Goal: Communication & Community: Share content

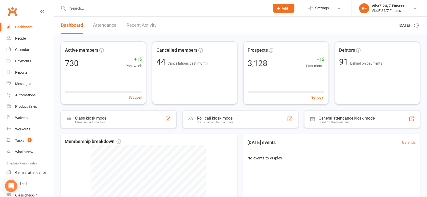
click at [139, 20] on link "Recent Activity" at bounding box center [142, 25] width 30 height 17
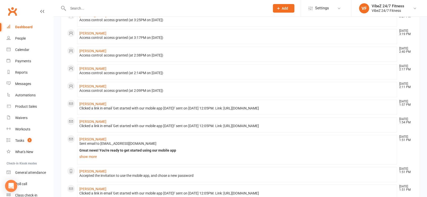
scroll to position [112, 0]
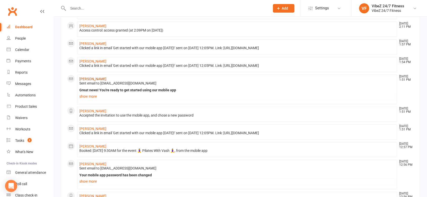
click at [92, 78] on link "[PERSON_NAME]" at bounding box center [92, 79] width 27 height 4
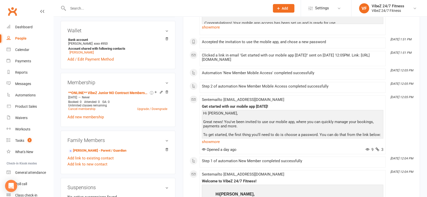
scroll to position [112, 0]
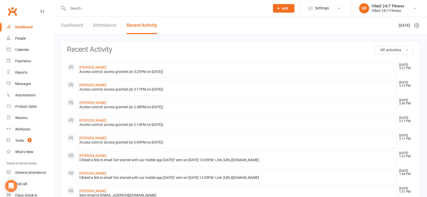
click at [74, 22] on link "Dashboard" at bounding box center [72, 25] width 22 height 17
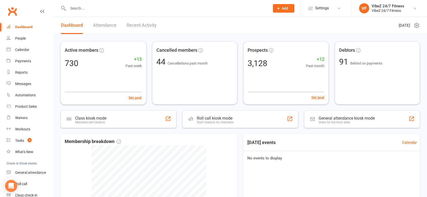
click at [149, 33] on link "Recent Activity" at bounding box center [142, 25] width 30 height 17
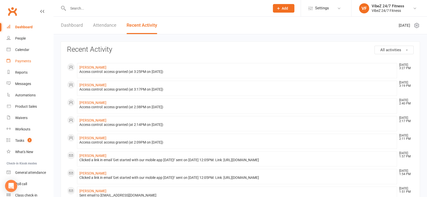
click at [31, 61] on link "Payments" at bounding box center [30, 61] width 47 height 11
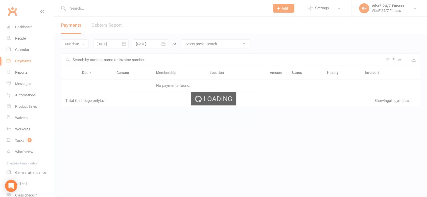
click at [114, 24] on link "Debtors Report" at bounding box center [107, 25] width 30 height 17
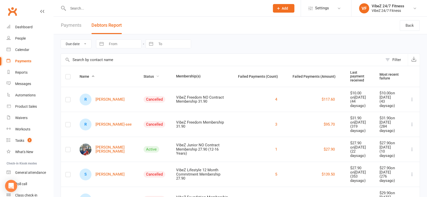
click at [144, 75] on span "Status" at bounding box center [152, 77] width 16 height 4
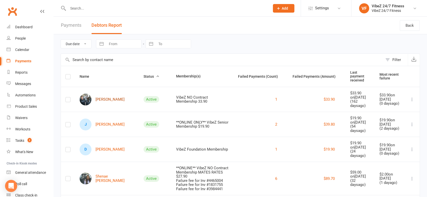
click at [111, 95] on link "[PERSON_NAME]" at bounding box center [102, 100] width 45 height 12
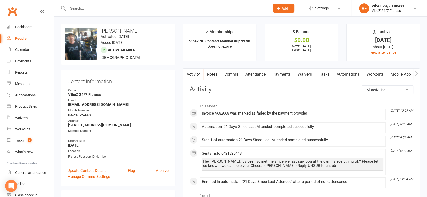
click at [285, 74] on link "Payments" at bounding box center [281, 75] width 25 height 12
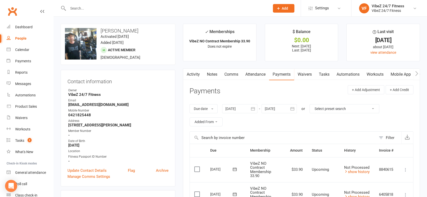
click at [255, 111] on icon "button" at bounding box center [253, 108] width 5 height 5
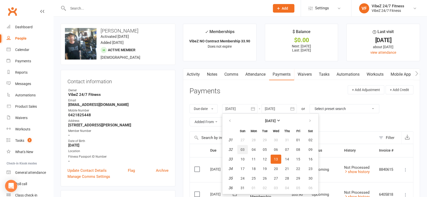
click at [247, 151] on button "03" at bounding box center [242, 149] width 11 height 9
type input "[DATE]"
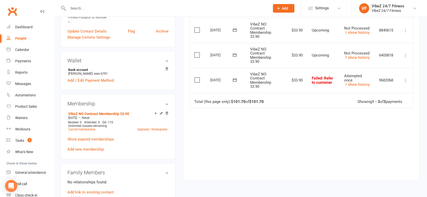
scroll to position [140, 0]
click at [82, 128] on link "Cancel membership" at bounding box center [81, 129] width 27 height 4
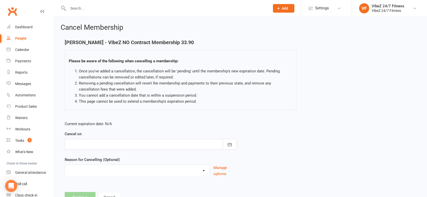
click at [140, 145] on div at bounding box center [151, 144] width 172 height 11
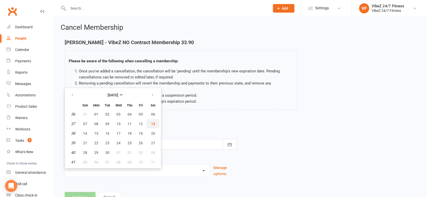
click at [151, 122] on span "13" at bounding box center [153, 124] width 4 height 4
type input "[DATE]"
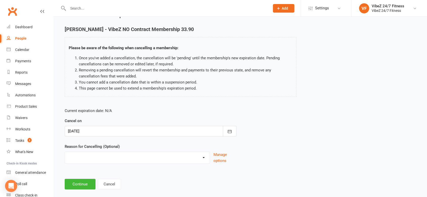
scroll to position [20, 0]
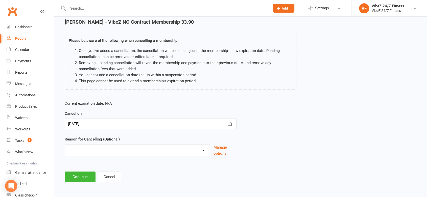
click at [122, 148] on select "Admin Error Bad Debtor Changing Gyms Financial Holiday Injury Medical Moving aw…" at bounding box center [137, 150] width 145 height 10
select select "11"
click at [65, 145] on select "Admin Error Bad Debtor Changing Gyms Financial Holiday Injury Medical Moving aw…" at bounding box center [137, 150] width 145 height 10
click at [91, 173] on input at bounding box center [151, 177] width 172 height 11
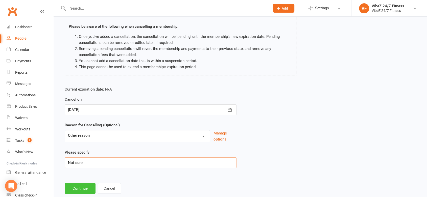
scroll to position [47, 0]
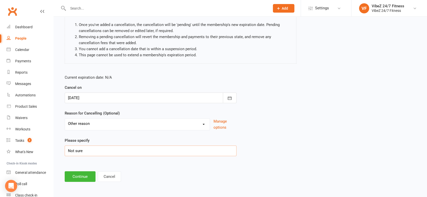
type input "Not sure"
click at [80, 184] on div "Cancel Membership [PERSON_NAME] - VibeZ NO Contract Membership 33.90 Please be …" at bounding box center [241, 80] width 374 height 220
click at [79, 178] on button "Continue" at bounding box center [80, 177] width 31 height 11
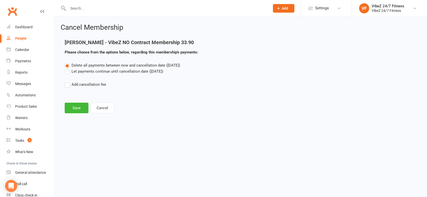
scroll to position [0, 0]
click at [78, 106] on button "Save" at bounding box center [77, 108] width 24 height 11
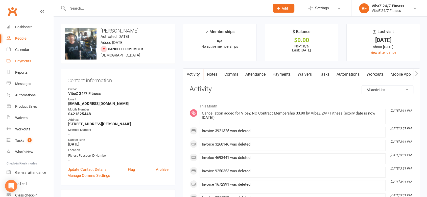
click at [28, 60] on div "Payments" at bounding box center [23, 61] width 16 height 4
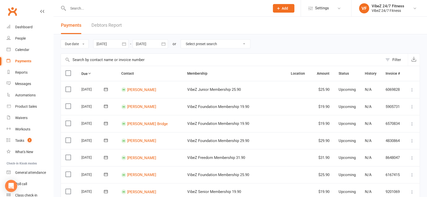
click at [110, 27] on link "Debtors Report" at bounding box center [107, 25] width 30 height 17
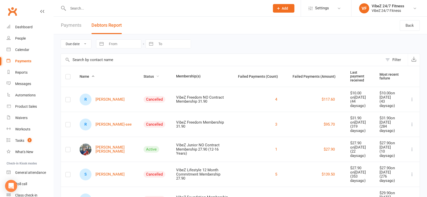
click at [144, 75] on span "Status" at bounding box center [152, 77] width 16 height 4
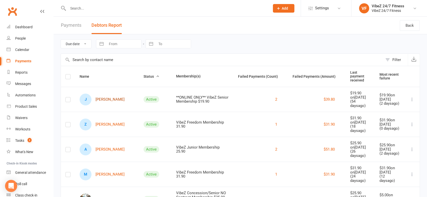
click at [106, 97] on link "[PERSON_NAME]" at bounding box center [102, 100] width 45 height 12
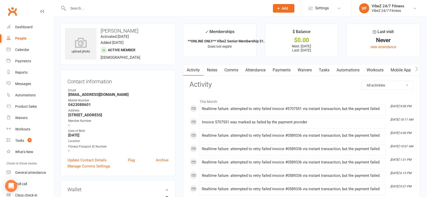
click at [282, 72] on link "Payments" at bounding box center [281, 70] width 25 height 12
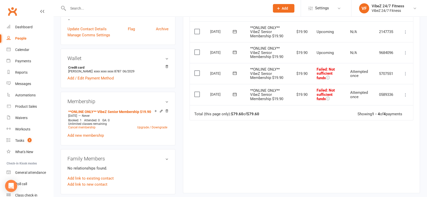
scroll to position [140, 0]
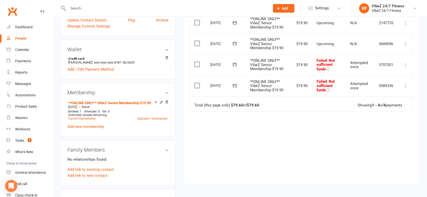
click at [404, 85] on icon at bounding box center [405, 86] width 5 height 5
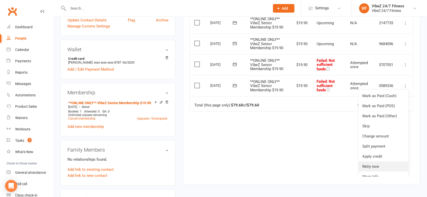
click at [369, 172] on link "Retry now" at bounding box center [383, 167] width 50 height 10
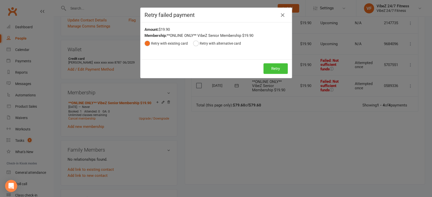
click at [276, 67] on button "Retry" at bounding box center [275, 68] width 24 height 11
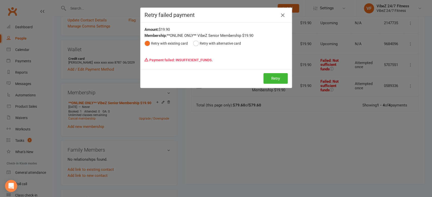
click at [279, 18] on icon "button" at bounding box center [282, 15] width 6 height 6
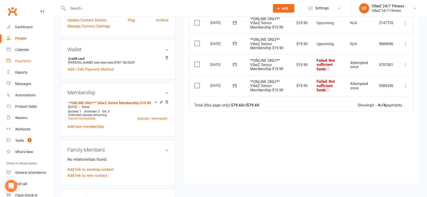
click at [28, 57] on link "Payments" at bounding box center [30, 61] width 47 height 11
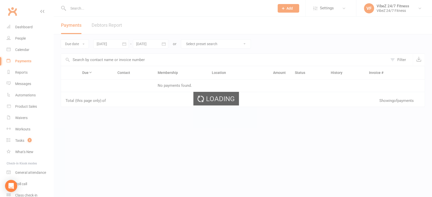
click at [108, 28] on div "Loading" at bounding box center [216, 98] width 432 height 197
click at [112, 24] on div "Loading" at bounding box center [216, 98] width 432 height 197
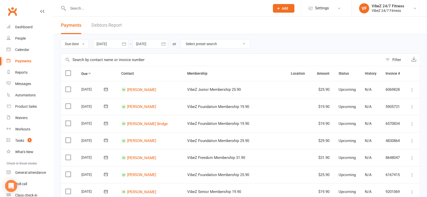
click at [112, 22] on link "Debtors Report" at bounding box center [107, 25] width 30 height 17
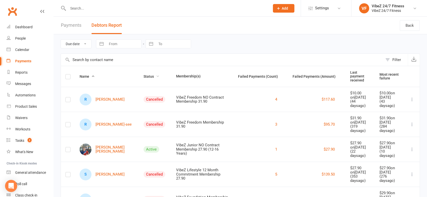
click at [144, 75] on span "Status" at bounding box center [152, 77] width 16 height 4
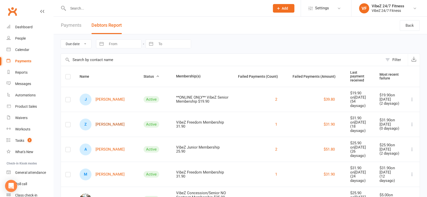
click at [105, 119] on link "Z [PERSON_NAME]" at bounding box center [102, 125] width 45 height 12
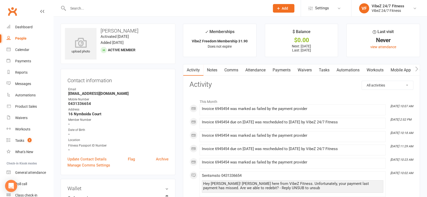
drag, startPoint x: 277, startPoint y: 68, endPoint x: 285, endPoint y: 74, distance: 9.6
click at [277, 68] on link "Payments" at bounding box center [281, 70] width 25 height 12
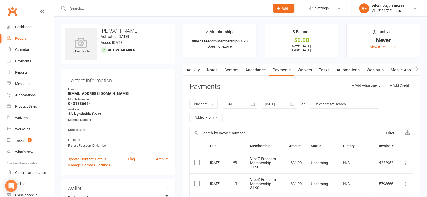
scroll to position [84, 0]
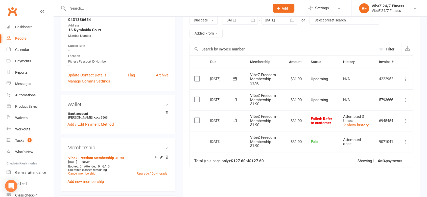
click at [234, 120] on icon at bounding box center [234, 120] width 5 height 5
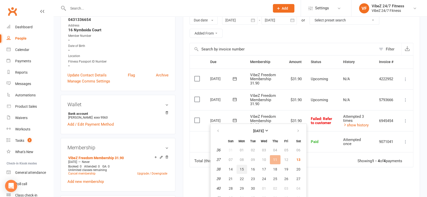
click at [241, 171] on span "15" at bounding box center [242, 170] width 4 height 4
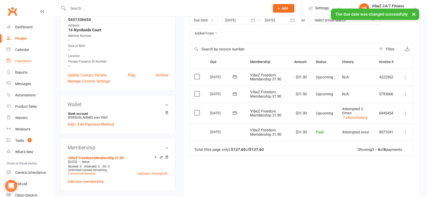
click at [22, 62] on div "Payments" at bounding box center [23, 61] width 16 height 4
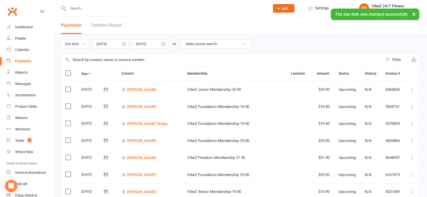
click at [106, 27] on link "Debtors Report" at bounding box center [107, 25] width 30 height 17
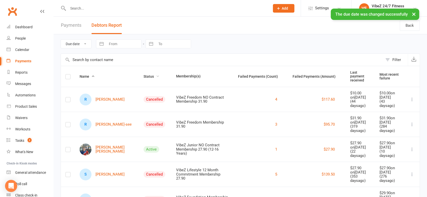
click at [144, 75] on span "Status" at bounding box center [152, 77] width 16 height 4
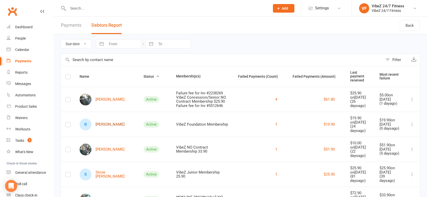
click at [101, 124] on link "D [PERSON_NAME]" at bounding box center [102, 125] width 45 height 12
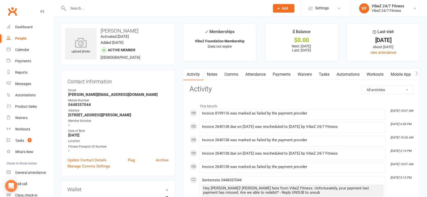
click at [286, 75] on link "Payments" at bounding box center [281, 75] width 25 height 12
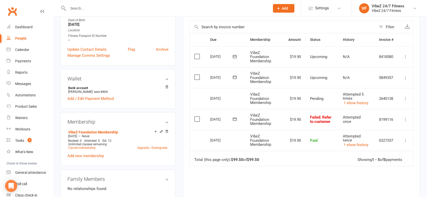
scroll to position [112, 0]
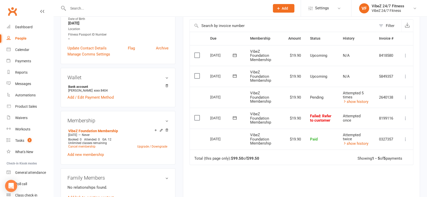
click at [235, 116] on icon at bounding box center [234, 118] width 5 height 5
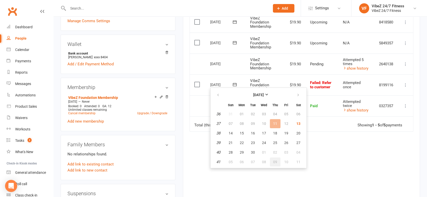
scroll to position [168, 0]
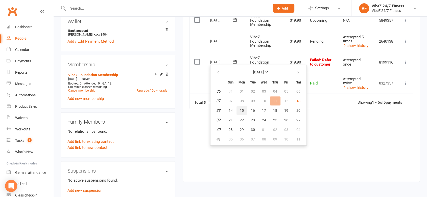
click at [240, 109] on span "15" at bounding box center [242, 111] width 4 height 4
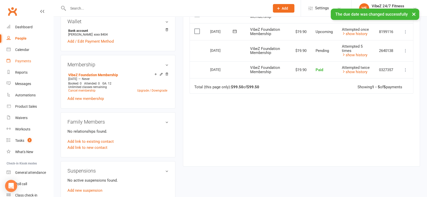
click at [26, 63] on div "Payments" at bounding box center [23, 61] width 16 height 4
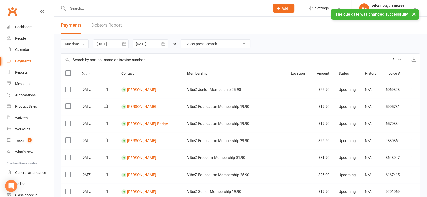
click at [105, 24] on link "Debtors Report" at bounding box center [107, 25] width 30 height 17
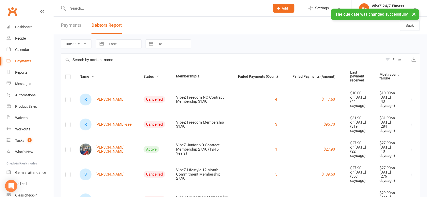
click at [144, 75] on span "Status" at bounding box center [152, 77] width 16 height 4
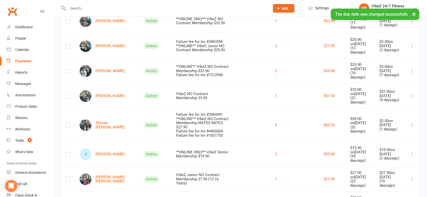
scroll to position [168, 0]
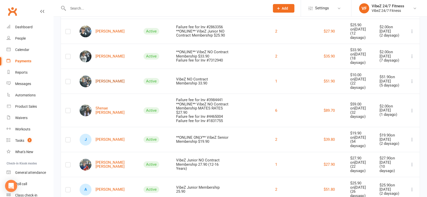
click at [112, 78] on link "[PERSON_NAME]" at bounding box center [102, 82] width 45 height 12
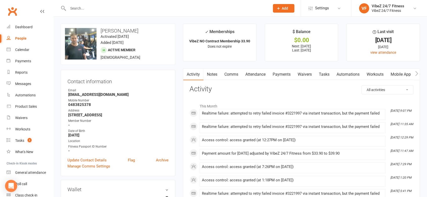
click at [289, 72] on link "Payments" at bounding box center [281, 75] width 25 height 12
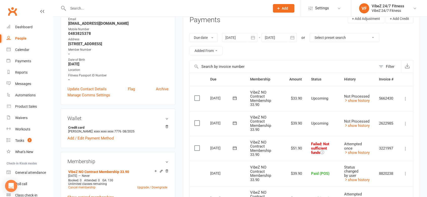
scroll to position [140, 0]
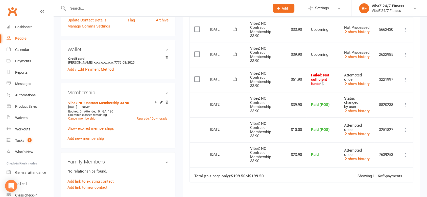
drag, startPoint x: 403, startPoint y: 80, endPoint x: 400, endPoint y: 85, distance: 6.6
click at [403, 80] on icon at bounding box center [405, 79] width 5 height 5
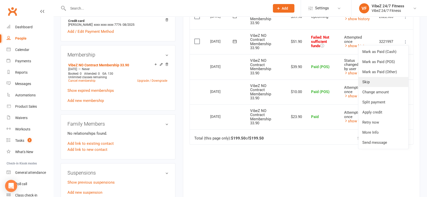
scroll to position [224, 0]
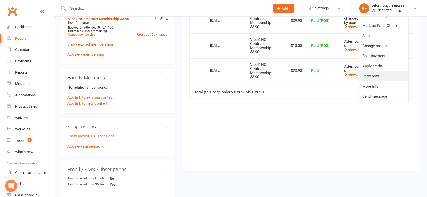
click at [377, 76] on link "Retry now" at bounding box center [383, 76] width 50 height 10
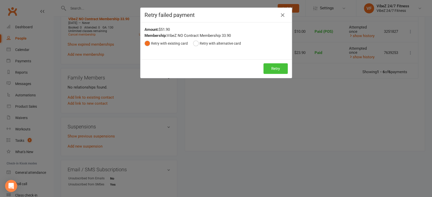
click at [275, 68] on button "Retry" at bounding box center [275, 68] width 24 height 11
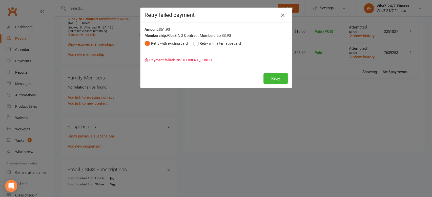
click at [279, 15] on icon "button" at bounding box center [282, 15] width 6 height 6
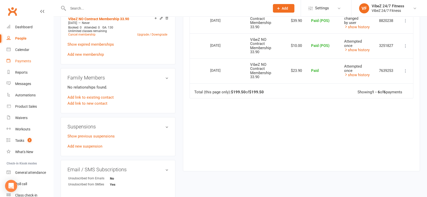
click at [19, 62] on div "Payments" at bounding box center [23, 61] width 16 height 4
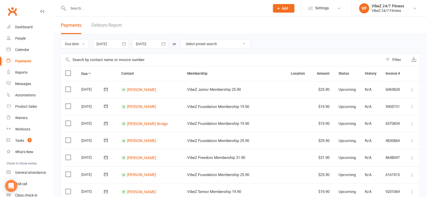
click at [106, 26] on link "Debtors Report" at bounding box center [107, 25] width 30 height 17
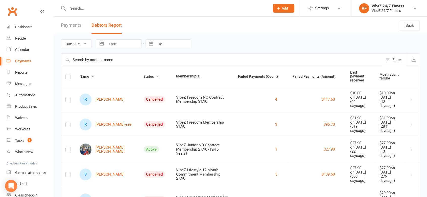
click at [144, 75] on span "Status" at bounding box center [152, 77] width 16 height 4
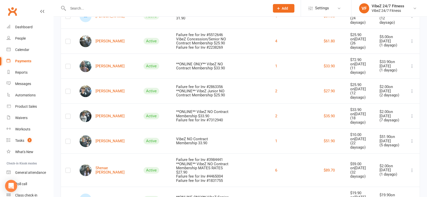
scroll to position [112, 0]
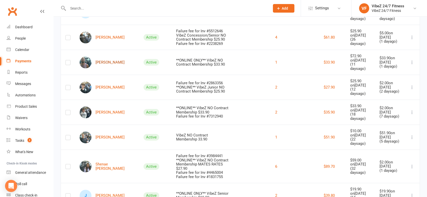
click at [106, 57] on link "[PERSON_NAME]" at bounding box center [102, 63] width 45 height 12
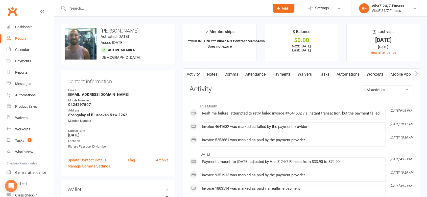
click at [274, 76] on link "Payments" at bounding box center [281, 75] width 25 height 12
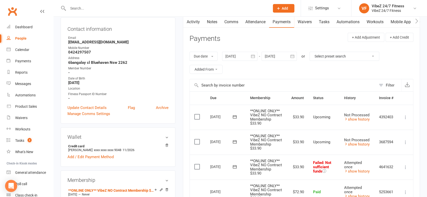
scroll to position [56, 0]
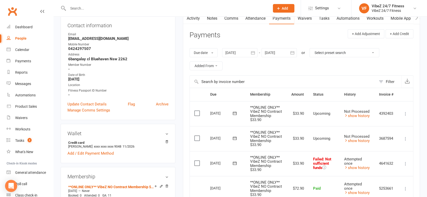
click at [409, 164] on td "Mark as Paid (Cash) Mark as Paid (POS) Mark as Paid (Other) Skip Change amount …" at bounding box center [405, 163] width 15 height 25
click at [407, 165] on icon at bounding box center [405, 164] width 5 height 5
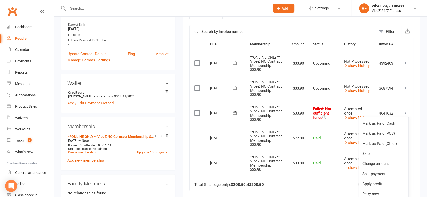
scroll to position [196, 0]
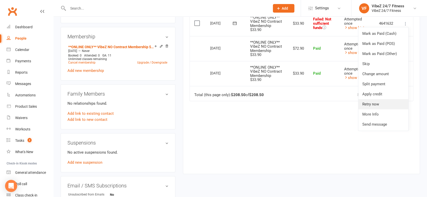
click at [375, 102] on link "Retry now" at bounding box center [383, 104] width 50 height 10
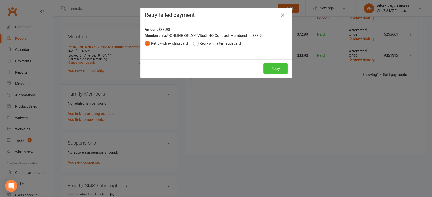
click at [269, 72] on button "Retry" at bounding box center [275, 68] width 24 height 11
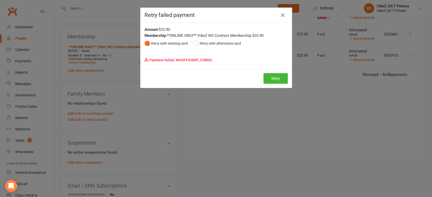
click at [281, 17] on icon "button" at bounding box center [282, 15] width 6 height 6
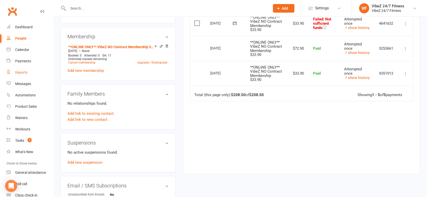
click at [32, 69] on link "Reports" at bounding box center [30, 72] width 47 height 11
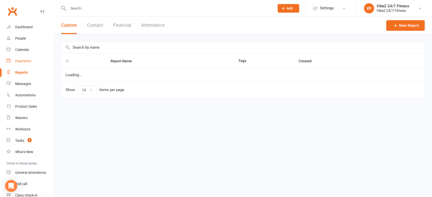
click at [28, 60] on div "Payments" at bounding box center [23, 61] width 16 height 4
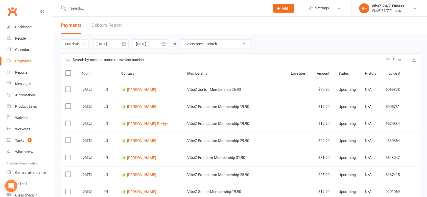
click at [99, 26] on link "Debtors Report" at bounding box center [107, 25] width 30 height 17
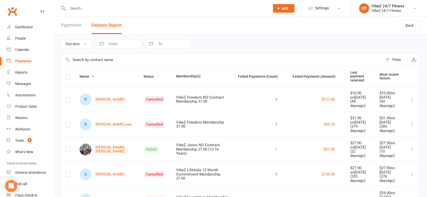
click at [144, 76] on span "Status" at bounding box center [152, 77] width 16 height 4
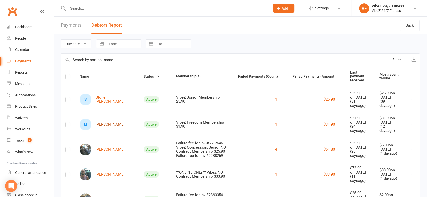
drag, startPoint x: 104, startPoint y: 117, endPoint x: 116, endPoint y: 117, distance: 12.4
click at [104, 119] on link "M [PERSON_NAME]" at bounding box center [102, 125] width 45 height 12
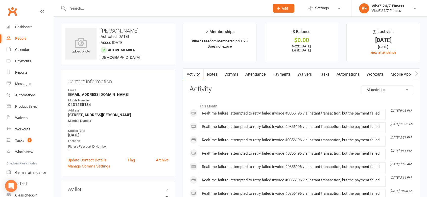
click at [284, 74] on link "Payments" at bounding box center [281, 75] width 25 height 12
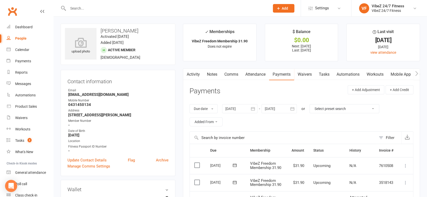
scroll to position [140, 0]
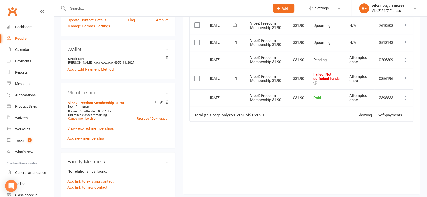
click at [409, 78] on button at bounding box center [406, 79] width 6 height 6
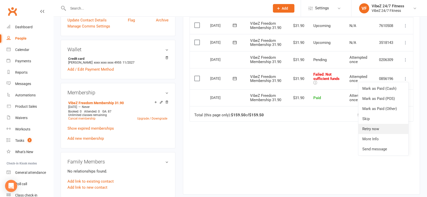
click at [379, 128] on link "Retry now" at bounding box center [383, 129] width 50 height 10
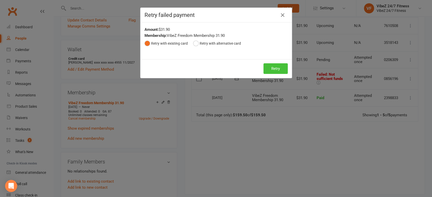
click at [279, 71] on button "Retry" at bounding box center [275, 68] width 24 height 11
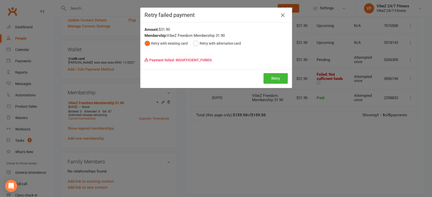
click at [280, 14] on icon "button" at bounding box center [282, 15] width 6 height 6
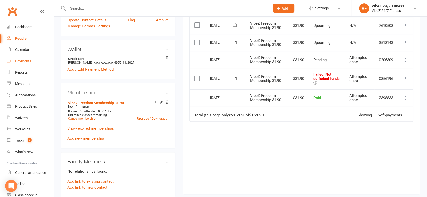
click at [16, 59] on div "Payments" at bounding box center [23, 61] width 16 height 4
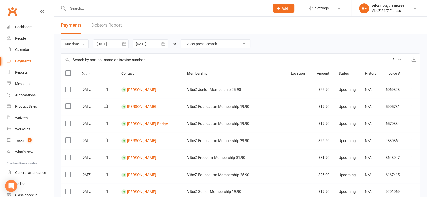
click at [112, 24] on link "Debtors Report" at bounding box center [107, 25] width 30 height 17
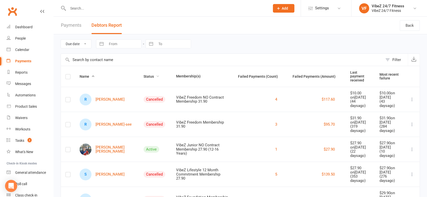
click at [144, 75] on span "Status" at bounding box center [152, 77] width 16 height 4
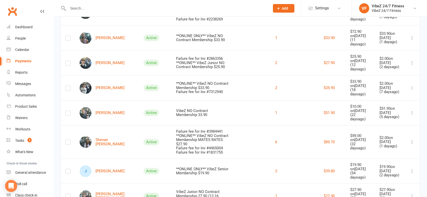
scroll to position [253, 0]
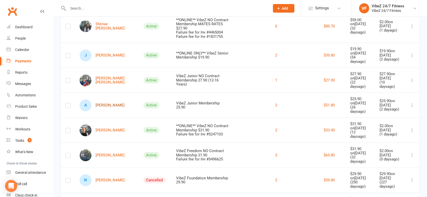
click at [108, 100] on link "A [PERSON_NAME]" at bounding box center [102, 106] width 45 height 12
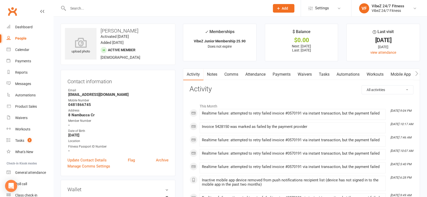
drag, startPoint x: 289, startPoint y: 71, endPoint x: 294, endPoint y: 73, distance: 5.4
click at [289, 70] on link "Payments" at bounding box center [281, 75] width 25 height 12
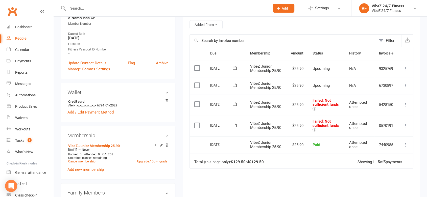
scroll to position [112, 0]
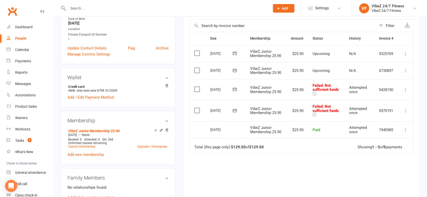
click at [407, 114] on icon at bounding box center [405, 110] width 5 height 5
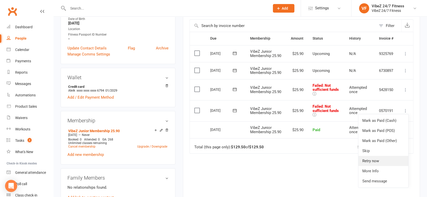
click at [383, 166] on link "Retry now" at bounding box center [383, 161] width 50 height 10
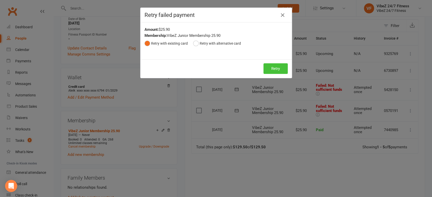
drag, startPoint x: 273, startPoint y: 68, endPoint x: 277, endPoint y: 70, distance: 4.2
click at [273, 67] on button "Retry" at bounding box center [275, 68] width 24 height 11
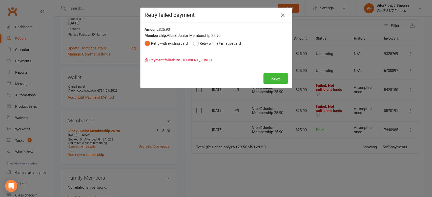
click at [281, 16] on icon "button" at bounding box center [282, 15] width 6 height 6
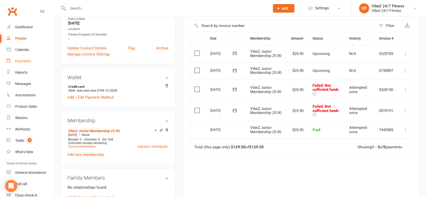
click at [15, 63] on link "Payments" at bounding box center [30, 61] width 47 height 11
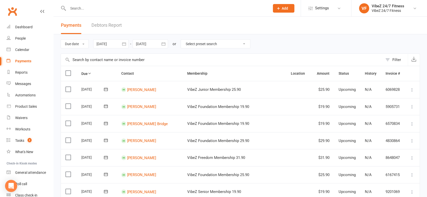
click at [112, 26] on link "Debtors Report" at bounding box center [107, 25] width 30 height 17
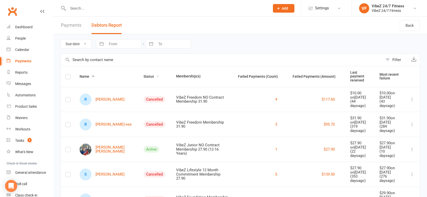
click at [144, 75] on span "Status" at bounding box center [152, 77] width 16 height 4
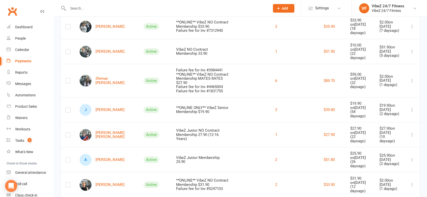
scroll to position [281, 0]
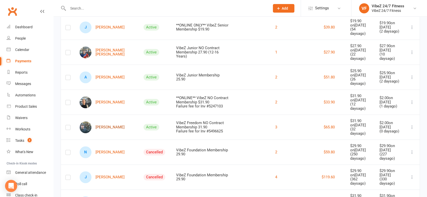
click at [111, 122] on link "[PERSON_NAME]" at bounding box center [102, 128] width 45 height 12
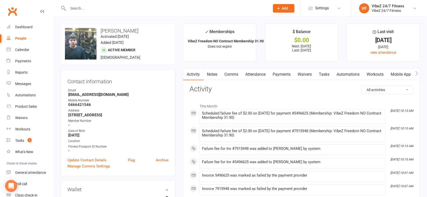
drag, startPoint x: 281, startPoint y: 73, endPoint x: 285, endPoint y: 74, distance: 5.0
click at [281, 73] on link "Payments" at bounding box center [281, 75] width 25 height 12
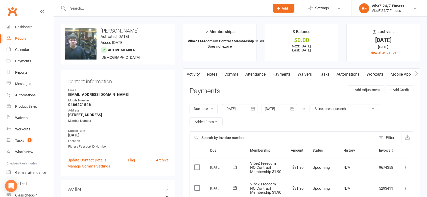
scroll to position [140, 0]
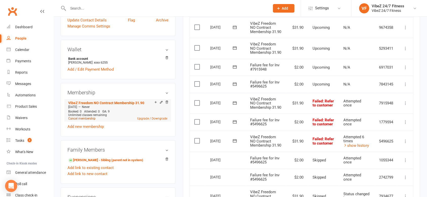
click at [83, 119] on link "Cancel membership" at bounding box center [81, 119] width 27 height 4
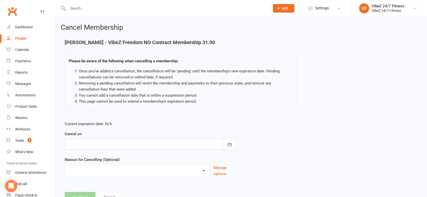
click at [166, 148] on div at bounding box center [151, 144] width 172 height 11
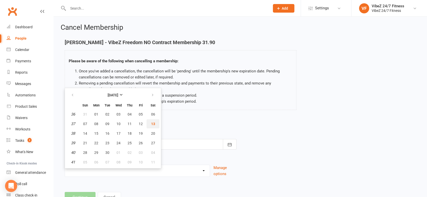
click at [151, 124] on span "13" at bounding box center [153, 124] width 4 height 4
type input "[DATE]"
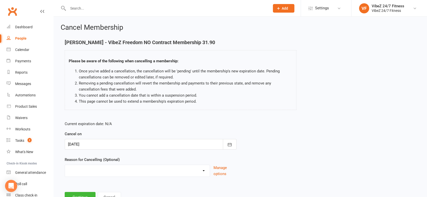
click at [96, 175] on div "Admin Error Bad Debtor Changing Gyms Financial Holiday Injury Medical Moving aw…" at bounding box center [137, 171] width 145 height 12
click at [97, 171] on select "Admin Error Bad Debtor Changing Gyms Financial Holiday Injury Medical Moving aw…" at bounding box center [137, 170] width 145 height 10
select select "1"
click at [65, 165] on select "Admin Error Bad Debtor Changing Gyms Financial Holiday Injury Medical Moving aw…" at bounding box center [137, 170] width 145 height 10
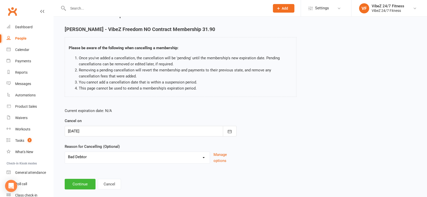
scroll to position [20, 0]
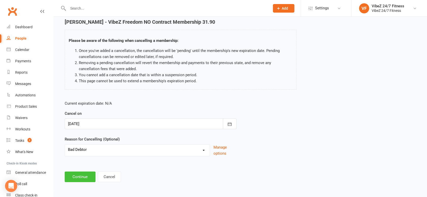
click at [82, 176] on button "Continue" at bounding box center [80, 177] width 31 height 11
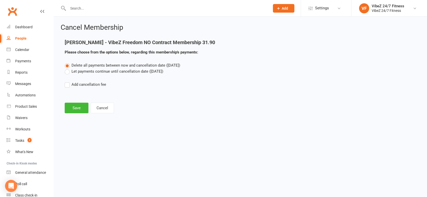
scroll to position [0, 0]
click at [73, 109] on button "Save" at bounding box center [77, 108] width 24 height 11
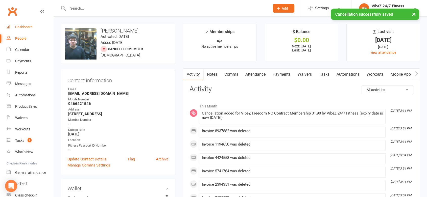
click at [26, 24] on link "Dashboard" at bounding box center [30, 26] width 47 height 11
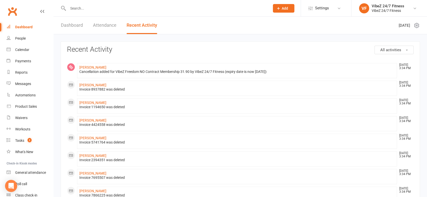
click at [107, 7] on input "text" at bounding box center [166, 8] width 200 height 7
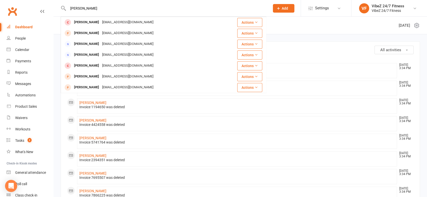
type input "[PERSON_NAME]"
click at [108, 23] on div "[EMAIL_ADDRESS][DOMAIN_NAME]" at bounding box center [128, 22] width 54 height 7
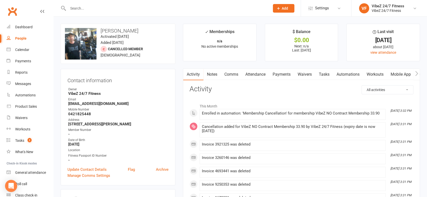
drag, startPoint x: 352, startPoint y: 76, endPoint x: 357, endPoint y: 83, distance: 9.0
click at [352, 76] on link "Automations" at bounding box center [348, 75] width 30 height 12
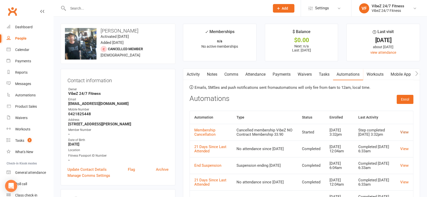
click at [405, 135] on link "View" at bounding box center [404, 132] width 8 height 5
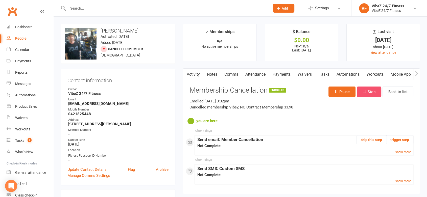
click at [366, 94] on button "Stop" at bounding box center [369, 92] width 25 height 11
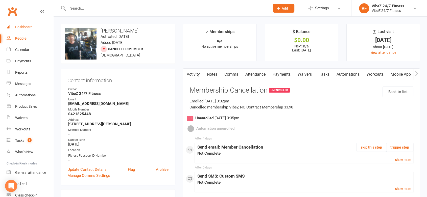
click at [31, 27] on div "Dashboard" at bounding box center [23, 27] width 17 height 4
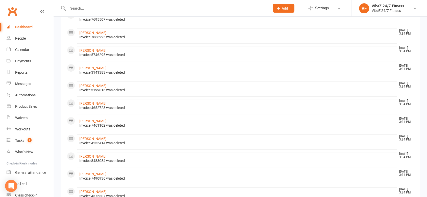
scroll to position [243, 0]
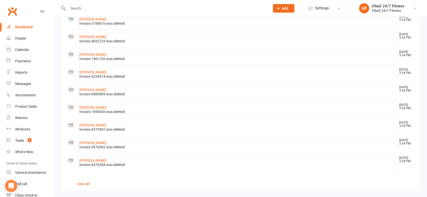
click at [84, 183] on link "view all" at bounding box center [83, 184] width 13 height 5
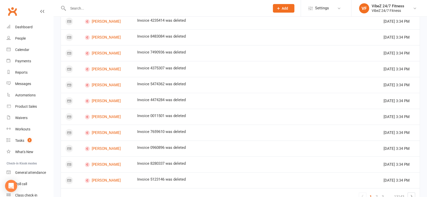
scroll to position [292, 0]
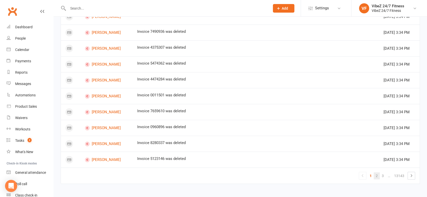
click at [379, 175] on link "2" at bounding box center [377, 176] width 6 height 7
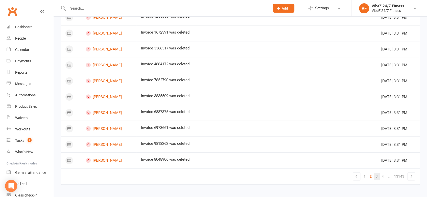
click at [376, 175] on link "3" at bounding box center [377, 176] width 6 height 7
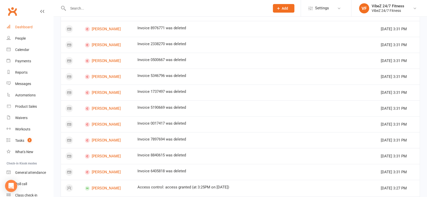
scroll to position [10, 0]
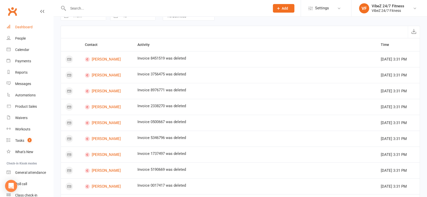
click at [20, 24] on link "Dashboard" at bounding box center [30, 26] width 47 height 11
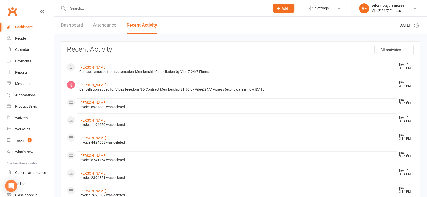
click at [61, 29] on link "Dashboard" at bounding box center [72, 25] width 22 height 17
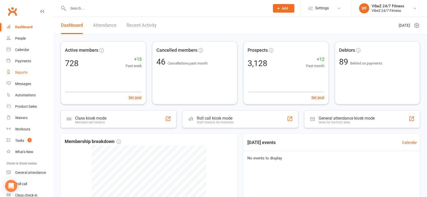
click at [21, 71] on div "Reports" at bounding box center [21, 73] width 12 height 4
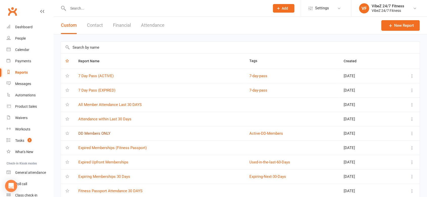
click at [97, 131] on link "DD Members ONLY" at bounding box center [94, 133] width 32 height 5
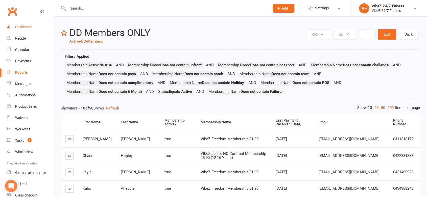
click at [21, 28] on div "Dashboard" at bounding box center [23, 27] width 17 height 4
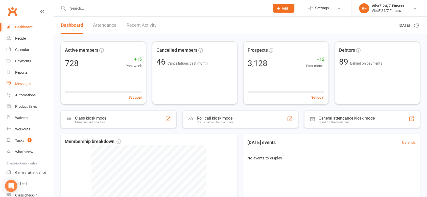
click at [28, 85] on div "Messages" at bounding box center [23, 84] width 16 height 4
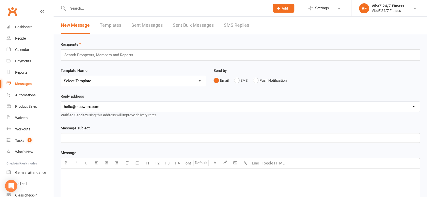
click at [111, 103] on select "[EMAIL_ADDRESS][DOMAIN_NAME] [EMAIL_ADDRESS][DOMAIN_NAME]" at bounding box center [240, 107] width 359 height 10
select select "1"
click at [61, 102] on select "[EMAIL_ADDRESS][DOMAIN_NAME] [EMAIL_ADDRESS][DOMAIN_NAME]" at bounding box center [240, 107] width 359 height 10
click at [240, 82] on button "SMS" at bounding box center [241, 81] width 14 height 10
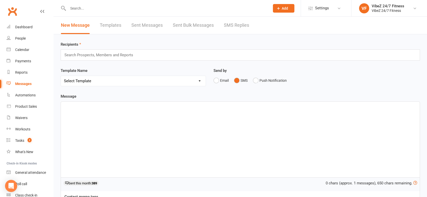
click at [100, 121] on div "﻿" at bounding box center [240, 140] width 359 height 76
click at [97, 106] on p "Welcome to VFL" at bounding box center [240, 106] width 353 height 6
click at [130, 139] on div "Welcome to VFL - Kicks OFF [DATE] You are in the RED TEAM!! ﻿" at bounding box center [240, 140] width 359 height 76
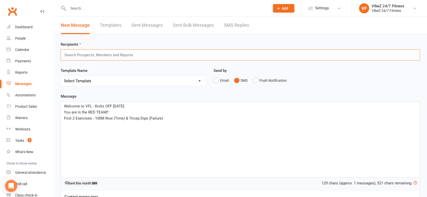
click at [112, 56] on input "text" at bounding box center [101, 55] width 74 height 7
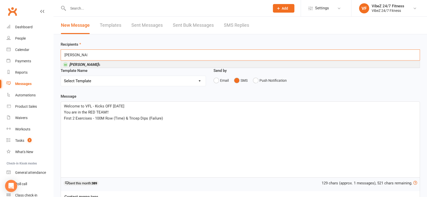
type input "[PERSON_NAME]"
click at [99, 64] on li "Lachlan [PERSON_NAME]" at bounding box center [240, 64] width 359 height 6
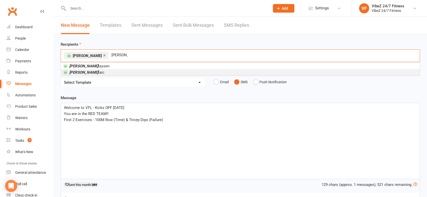
type input "[PERSON_NAME]"
click at [92, 73] on li "[PERSON_NAME]" at bounding box center [240, 72] width 359 height 6
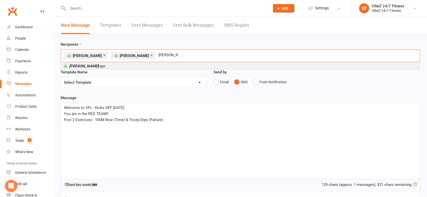
type input "[PERSON_NAME]"
click at [119, 65] on li "[PERSON_NAME]" at bounding box center [240, 66] width 359 height 6
type input "[PERSON_NAME]"
click at [77, 66] on em "[PERSON_NAME]" at bounding box center [83, 66] width 29 height 5
type input "[PERSON_NAME]"
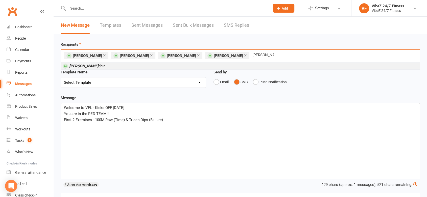
click at [99, 67] on li "[PERSON_NAME] gbin" at bounding box center [240, 66] width 359 height 6
click at [122, 70] on div "Template Name Select Template [Email] 1ST WARNING OUTSTANDING ACCOUNT [Email] O…" at bounding box center [133, 78] width 145 height 19
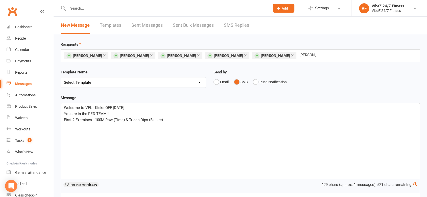
click at [319, 56] on div "× [PERSON_NAME] × [PERSON_NAME] × [PERSON_NAME] × [PERSON_NAME] × [PERSON_NAME]…" at bounding box center [240, 56] width 359 height 13
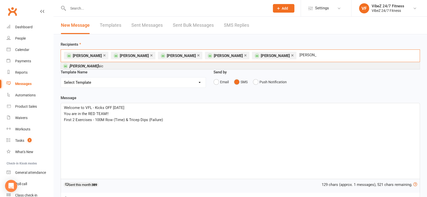
type input "[PERSON_NAME]"
click at [87, 65] on span "[PERSON_NAME] aic" at bounding box center [86, 66] width 34 height 5
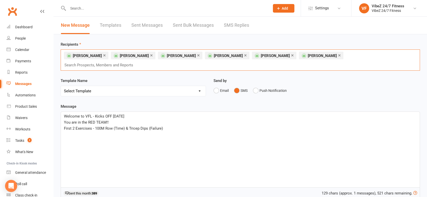
type input "t"
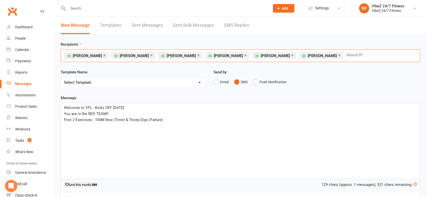
type input "t"
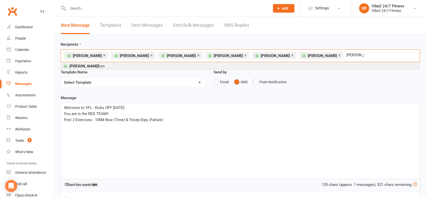
type input "[PERSON_NAME]"
click at [164, 66] on li "[PERSON_NAME] son" at bounding box center [240, 66] width 359 height 6
type input "[PERSON_NAME]"
click at [193, 68] on li "[PERSON_NAME] Br [PERSON_NAME]" at bounding box center [240, 66] width 359 height 6
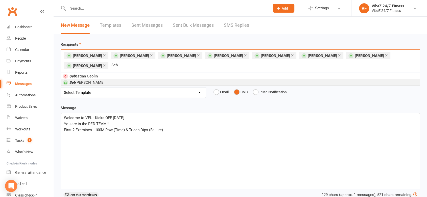
type input "Seb"
click at [104, 80] on li "Seb [PERSON_NAME]" at bounding box center [240, 82] width 359 height 6
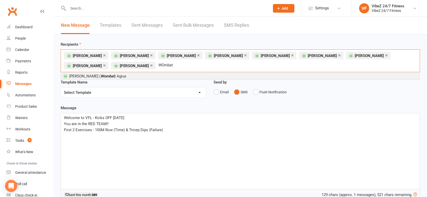
type input "WOmbat"
click at [105, 74] on li "[PERSON_NAME] ( Wombat ) Agius" at bounding box center [240, 76] width 359 height 6
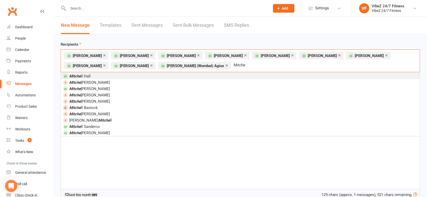
type input "Mitche"
click at [175, 78] on li "Mitche ll Hall" at bounding box center [240, 76] width 359 height 6
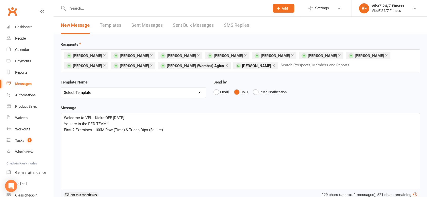
click at [171, 135] on div "Welcome to VFL - Kicks OFF [DATE] You are in the RED TEAM!! First 2 Exercises -…" at bounding box center [240, 152] width 359 height 76
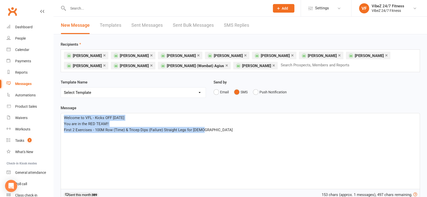
copy div "Welcome to VFL - Kicks OFF [DATE] You are in the RED TEAM!! First 2 Exercises -…"
click at [216, 138] on div "Welcome to VFL - Kicks OFF [DATE] You are in the RED TEAM!! First 2 Exercises -…" at bounding box center [240, 152] width 359 height 76
click at [219, 130] on p "First 2 Exercises - 100M Row (Time) & Tricep Dips (Failure) Straight Legs for […" at bounding box center [240, 130] width 353 height 6
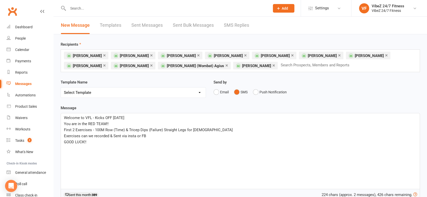
click at [112, 123] on p "You are in the RED TEAM!!" at bounding box center [240, 124] width 353 height 6
click at [89, 135] on span "Exercises can we recorded & Sent via insta or FB" at bounding box center [105, 136] width 82 height 5
click at [110, 123] on p "You are in the RED TEAM!!" at bounding box center [240, 124] width 353 height 6
click at [115, 129] on span "First 2 Exercises - 100M Row (Time) & Tricep Dips (Failure) Straight Legs for […" at bounding box center [148, 130] width 169 height 5
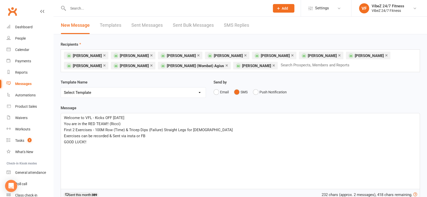
click at [202, 131] on span "First 2 Exercises - 100M Row (Time) & Tricep Dips (Failure) Straight Legs for […" at bounding box center [148, 130] width 169 height 5
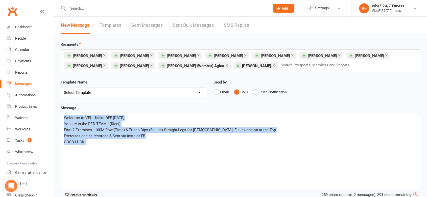
copy div "Welcome to VFL - Kicks OFF [DATE] You are in the RED TEAM!! ([PERSON_NAME]) Fir…"
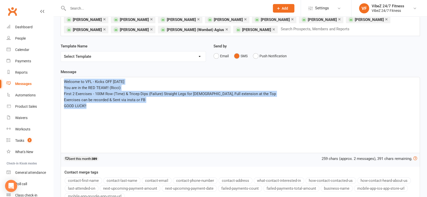
scroll to position [84, 0]
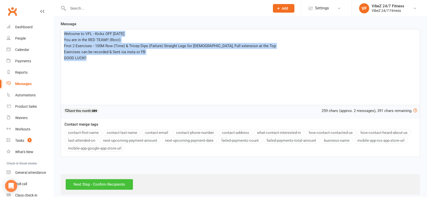
click at [97, 181] on input "Next Step - Confirm Recipients" at bounding box center [99, 184] width 67 height 11
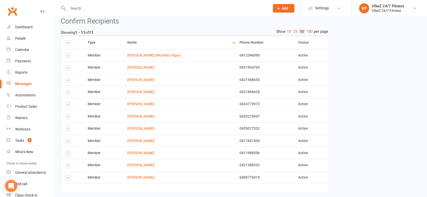
scroll to position [142, 0]
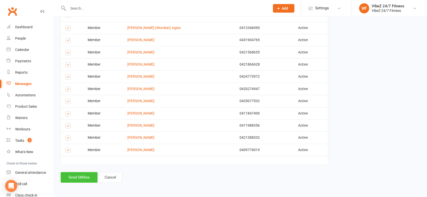
click at [72, 175] on button "Send SMSes" at bounding box center [79, 177] width 37 height 11
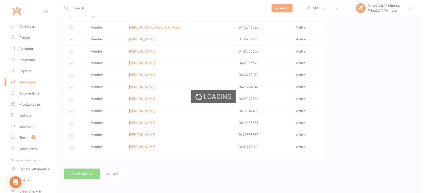
scroll to position [131, 0]
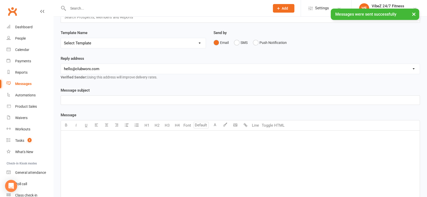
scroll to position [28, 0]
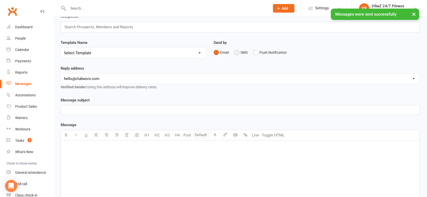
click at [241, 52] on button "SMS" at bounding box center [241, 53] width 14 height 10
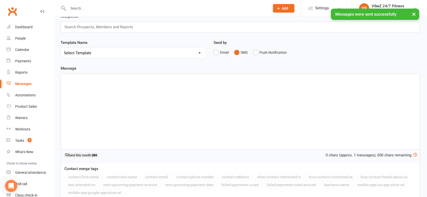
click at [147, 143] on div "﻿" at bounding box center [240, 112] width 359 height 76
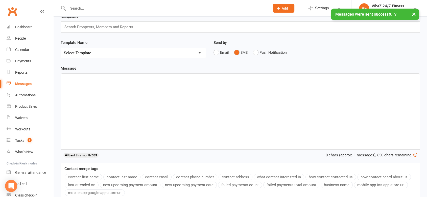
paste div
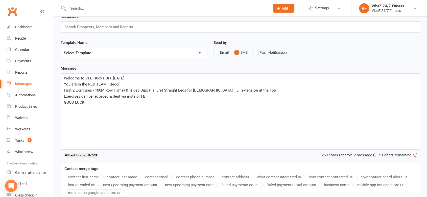
click at [91, 84] on span "You are in the RED TEAM!! (Ricci)" at bounding box center [92, 84] width 57 height 5
click at [118, 83] on span "You are in the BLUE TEAM!! (Ricci)" at bounding box center [93, 84] width 59 height 5
click at [146, 97] on p "Exercises can be recorded & Sent via insta or FB" at bounding box center [240, 97] width 353 height 6
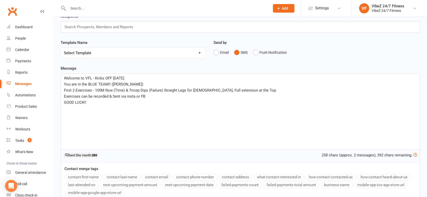
click at [125, 113] on div "Welcome to VFL - Kicks OFF [DATE] You are in the BLUE TEAM!! ([PERSON_NAME]) Fi…" at bounding box center [240, 112] width 359 height 76
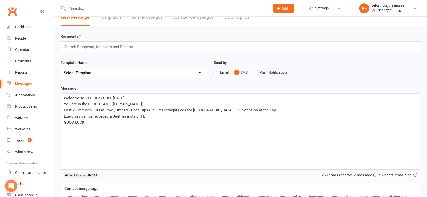
scroll to position [0, 0]
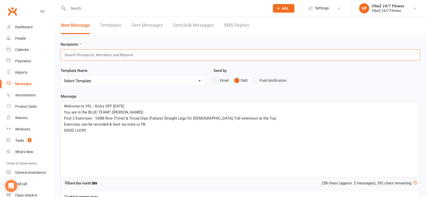
click at [96, 57] on input "text" at bounding box center [101, 55] width 74 height 7
click at [80, 56] on input "TJ" at bounding box center [72, 55] width 17 height 7
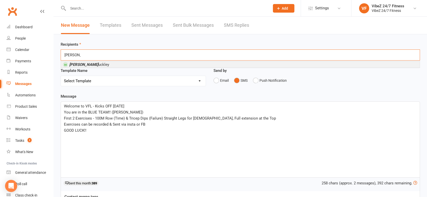
type input "[PERSON_NAME]"
click at [83, 62] on span "[PERSON_NAME]" at bounding box center [89, 64] width 40 height 5
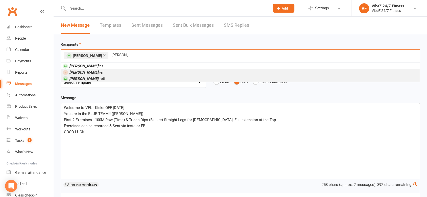
type input "[PERSON_NAME]"
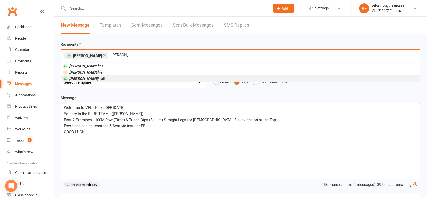
click at [85, 78] on span "[PERSON_NAME] rrett" at bounding box center [87, 79] width 36 height 5
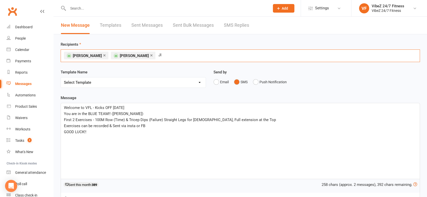
type input "J"
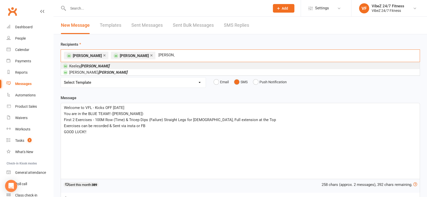
type input "[PERSON_NAME]"
click at [86, 65] on em "[PERSON_NAME]" at bounding box center [94, 66] width 29 height 5
type input "[PERSON_NAME]"
click at [98, 66] on em "[PERSON_NAME]" at bounding box center [112, 66] width 29 height 5
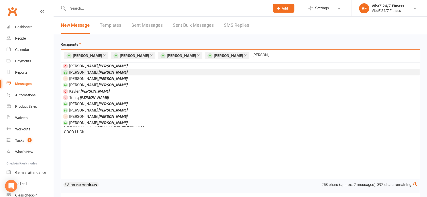
type input "[PERSON_NAME]"
click at [98, 70] on em "[PERSON_NAME]" at bounding box center [112, 72] width 29 height 5
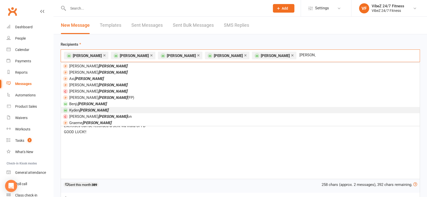
type input "[PERSON_NAME]"
click at [79, 109] on span "[PERSON_NAME]" at bounding box center [88, 110] width 39 height 5
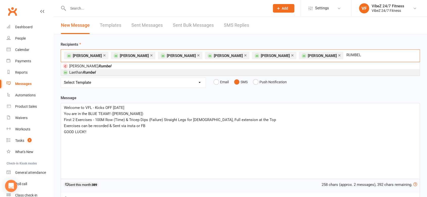
type input "RUMBEL"
click at [75, 74] on span "Laethan Rumbel" at bounding box center [82, 72] width 26 height 5
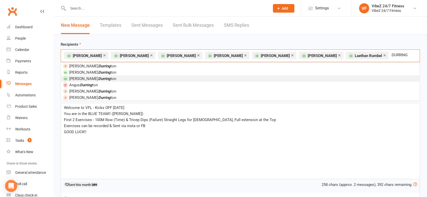
type input "DURRING"
click at [98, 79] on em "Durring" at bounding box center [104, 79] width 12 height 5
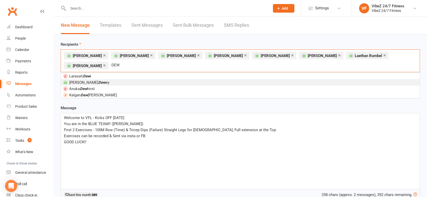
type input "DEW"
click at [88, 80] on span "[PERSON_NAME] ey" at bounding box center [89, 82] width 40 height 5
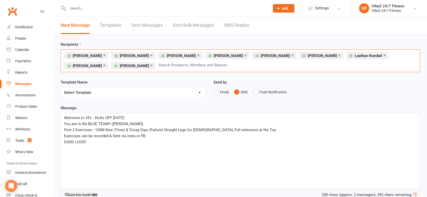
type input "R"
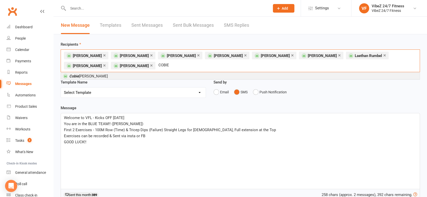
type input "COBIE"
click at [90, 77] on span "[PERSON_NAME]" at bounding box center [88, 76] width 39 height 5
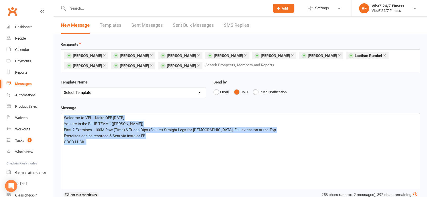
drag, startPoint x: 105, startPoint y: 147, endPoint x: 56, endPoint y: 111, distance: 60.8
click at [56, 111] on div "Recipients × [PERSON_NAME] × [PERSON_NAME] × [PERSON_NAME] × [PERSON_NAME] × [P…" at bounding box center [241, 156] width 374 height 245
copy div "Welcome to VFL - Kicks OFF [DATE] You are in the BLUE TEAM!! ([PERSON_NAME]) Fi…"
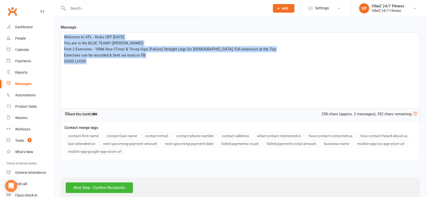
scroll to position [89, 0]
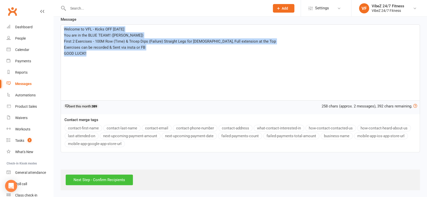
click at [94, 178] on input "Next Step - Confirm Recipients" at bounding box center [99, 180] width 67 height 11
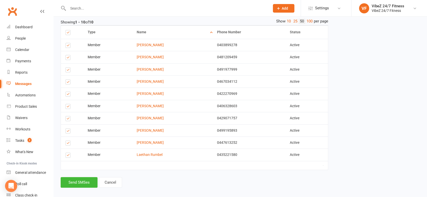
scroll to position [130, 0]
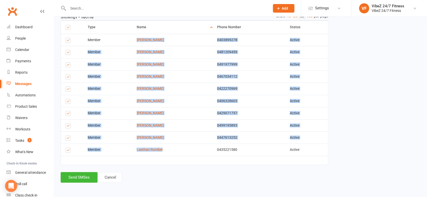
drag, startPoint x: 174, startPoint y: 144, endPoint x: 135, endPoint y: 34, distance: 117.0
click at [135, 34] on table "Type Name Email Phone Number Status Notification Status # Devices Select this M…" at bounding box center [195, 92] width 268 height 145
click at [111, 178] on link "Cancel" at bounding box center [110, 177] width 23 height 11
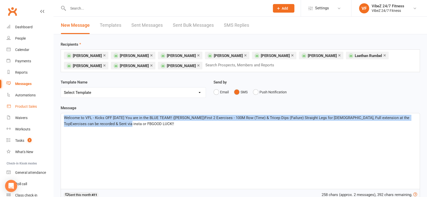
drag, startPoint x: 149, startPoint y: 142, endPoint x: 11, endPoint y: 109, distance: 142.8
click at [11, 109] on ui-view "Prospect Member Non-attending contact Class / event Appointment Task Membership…" at bounding box center [213, 140] width 427 height 278
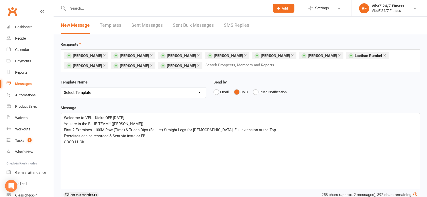
drag, startPoint x: 151, startPoint y: 67, endPoint x: 154, endPoint y: 66, distance: 4.0
click at [205, 66] on input "text" at bounding box center [242, 65] width 74 height 7
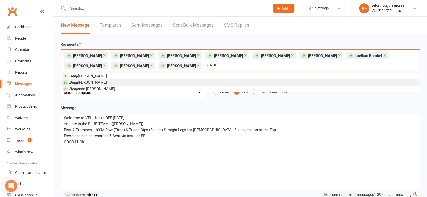
type input "BENJI"
click at [83, 84] on span "[PERSON_NAME]" at bounding box center [88, 82] width 38 height 5
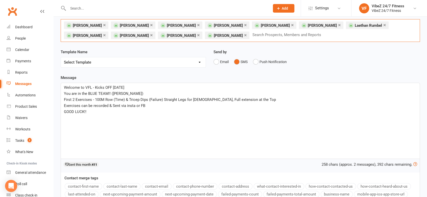
scroll to position [89, 0]
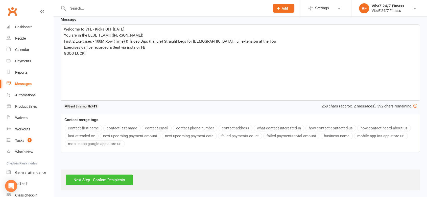
click at [92, 181] on input "Next Step - Confirm Recipients" at bounding box center [99, 180] width 67 height 11
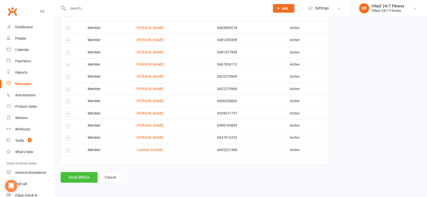
click at [85, 177] on button "Send SMSes" at bounding box center [79, 177] width 37 height 11
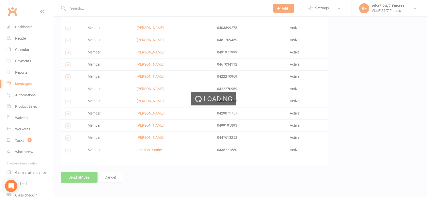
scroll to position [129, 0]
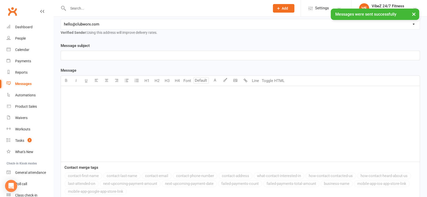
scroll to position [84, 0]
click at [100, 141] on div "﻿" at bounding box center [240, 123] width 359 height 76
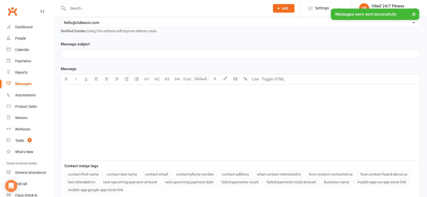
paste div
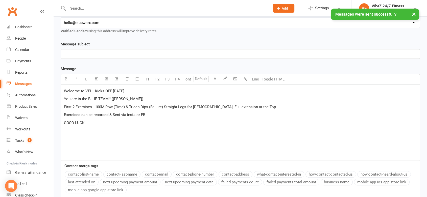
click at [91, 97] on span "You are in the BLUE TEAM!! ([PERSON_NAME])" at bounding box center [103, 99] width 79 height 5
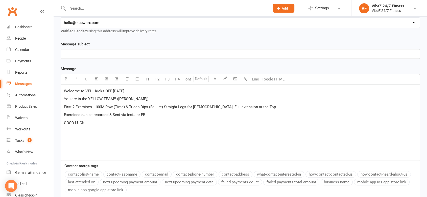
click at [123, 98] on span "You are in the YELLOW TEAM!! ([PERSON_NAME])" at bounding box center [106, 99] width 85 height 5
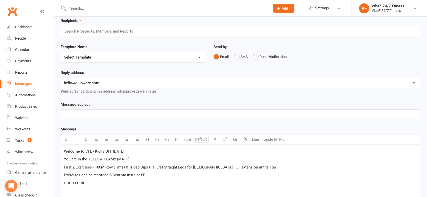
scroll to position [0, 0]
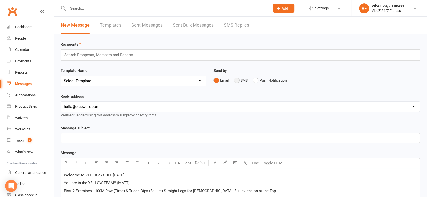
click at [239, 82] on button "SMS" at bounding box center [241, 81] width 14 height 10
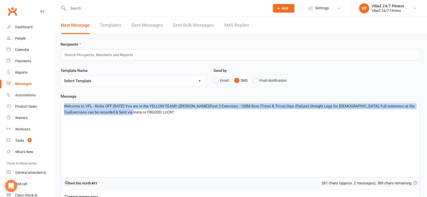
drag, startPoint x: 98, startPoint y: 123, endPoint x: 0, endPoint y: 46, distance: 125.3
click at [0, 46] on ui-view "Prospect Member Non-attending contact Class / event Appointment Task Membership…" at bounding box center [213, 134] width 427 height 266
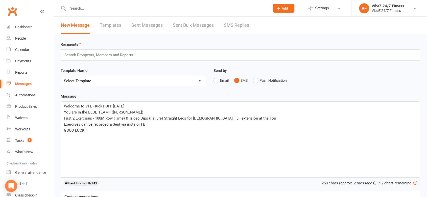
click at [115, 111] on span "You are in the BLUE TEAM!! ([PERSON_NAME])" at bounding box center [103, 112] width 79 height 5
click at [92, 114] on span "You are in the BLUE TEAM!! (MATT)" at bounding box center [94, 112] width 60 height 5
click at [86, 56] on input "text" at bounding box center [101, 55] width 74 height 7
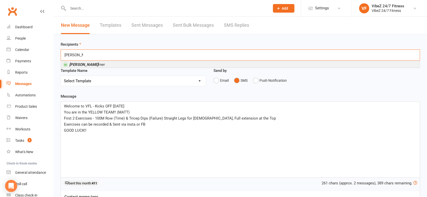
type input "[PERSON_NAME] TU"
click at [74, 64] on em "[PERSON_NAME]" at bounding box center [83, 64] width 29 height 5
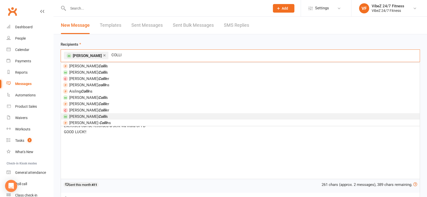
type input "COLLI"
click at [98, 115] on em "Colli" at bounding box center [102, 117] width 8 height 5
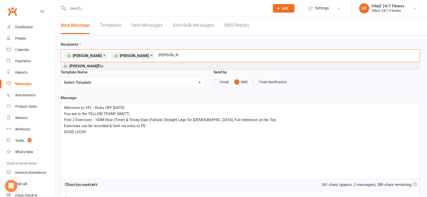
type input "[PERSON_NAME]"
click at [112, 66] on li "[PERSON_NAME] llie" at bounding box center [240, 66] width 359 height 6
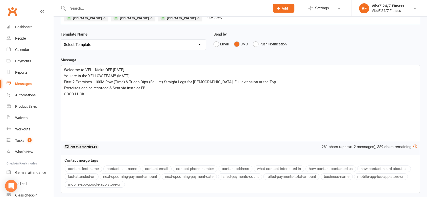
scroll to position [28, 0]
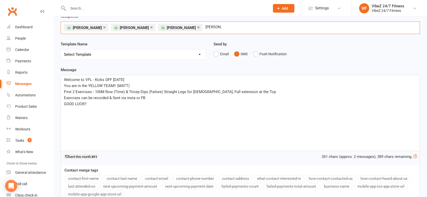
click at [199, 30] on div "× [PERSON_NAME] × [PERSON_NAME] × [PERSON_NAME] [PERSON_NAME]" at bounding box center [240, 27] width 359 height 13
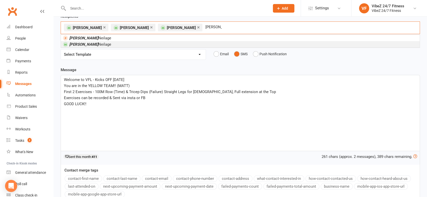
type input "[PERSON_NAME]"
click at [111, 44] on li "[PERSON_NAME]" at bounding box center [240, 44] width 359 height 6
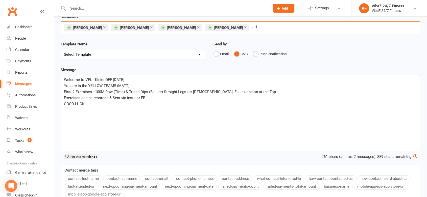
type input "J"
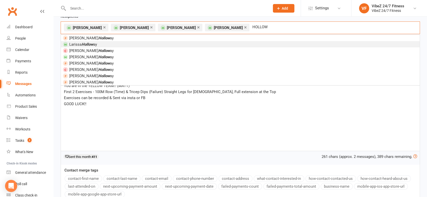
type input "HOLLOW"
click at [110, 45] on li "Larissa Hollow ay" at bounding box center [240, 44] width 359 height 6
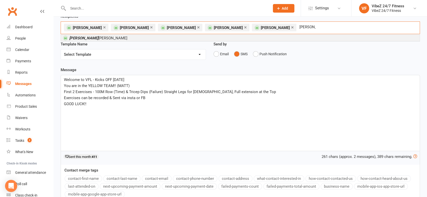
type input "[PERSON_NAME]"
click at [75, 38] on em "[PERSON_NAME]" at bounding box center [83, 38] width 29 height 5
type input "[PERSON_NAME]"
click at [93, 36] on li "[PERSON_NAME] ller" at bounding box center [240, 38] width 359 height 6
type input "DIPP"
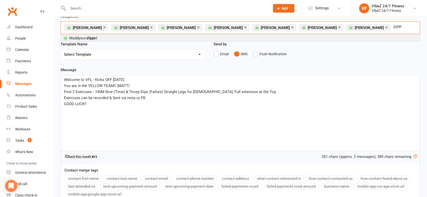
click at [86, 38] on span "Maddyson Dipp el" at bounding box center [83, 38] width 28 height 5
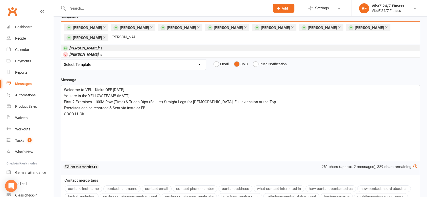
type input "[PERSON_NAME]"
click at [102, 46] on li "[PERSON_NAME] ns" at bounding box center [240, 48] width 359 height 6
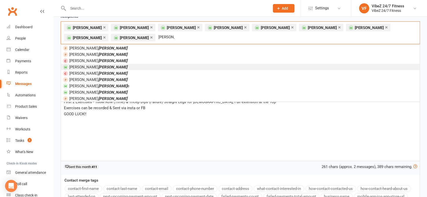
type input "[PERSON_NAME]"
click at [96, 65] on li "[PERSON_NAME]" at bounding box center [240, 67] width 359 height 6
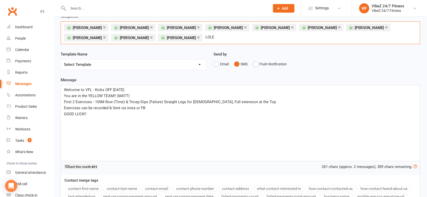
click at [170, 38] on div "× [PERSON_NAME] × [PERSON_NAME] × [PERSON_NAME] × [PERSON_NAME] × [PERSON_NAME]…" at bounding box center [240, 32] width 359 height 23
type input "L"
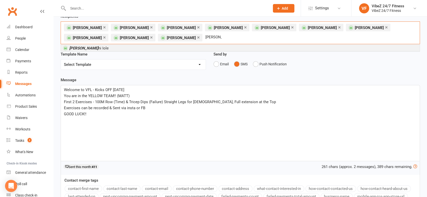
type input "[PERSON_NAME]"
click at [120, 47] on li "[PERSON_NAME] ni Iole" at bounding box center [240, 48] width 359 height 6
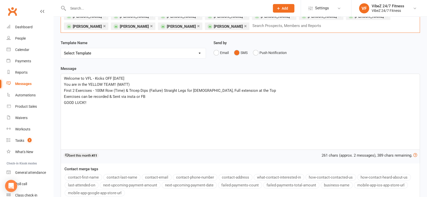
scroll to position [84, 0]
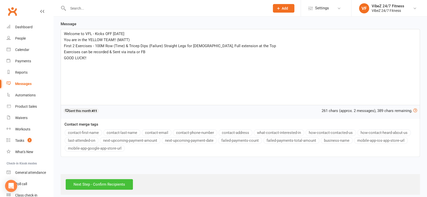
click at [98, 185] on input "Next Step - Confirm Recipients" at bounding box center [99, 184] width 67 height 11
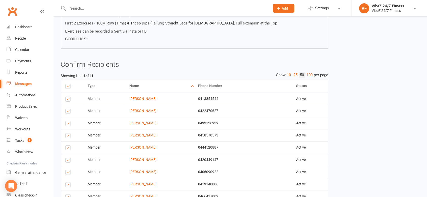
scroll to position [142, 0]
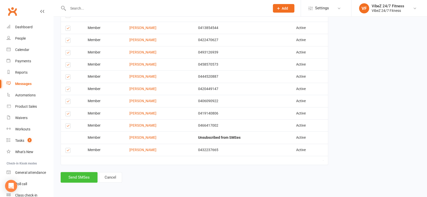
click at [84, 177] on button "Send SMSes" at bounding box center [79, 177] width 37 height 11
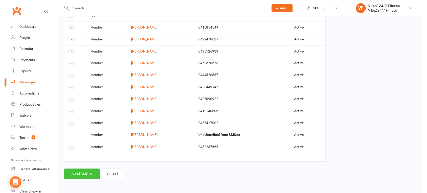
scroll to position [131, 0]
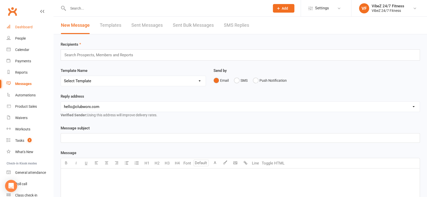
click at [34, 26] on link "Dashboard" at bounding box center [30, 26] width 47 height 11
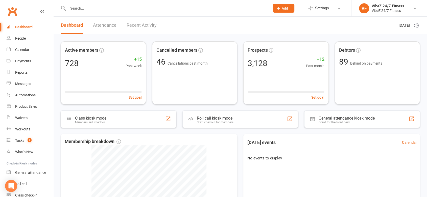
click at [128, 28] on link "Recent Activity" at bounding box center [142, 25] width 30 height 17
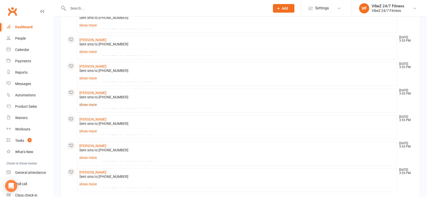
scroll to position [402, 0]
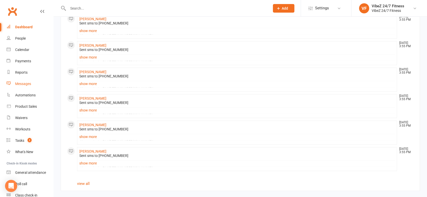
click at [29, 82] on div "Messages" at bounding box center [23, 84] width 16 height 4
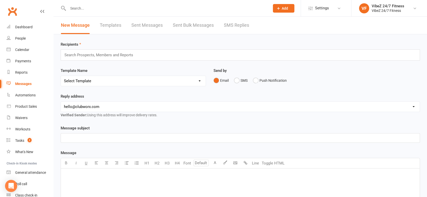
drag, startPoint x: 219, startPoint y: 26, endPoint x: 224, endPoint y: 25, distance: 4.8
click at [220, 26] on div "New Message Templates Sent Messages Sent Bulk Messages SMS Replies" at bounding box center [155, 25] width 203 height 17
click at [229, 25] on link "SMS Replies" at bounding box center [236, 25] width 25 height 17
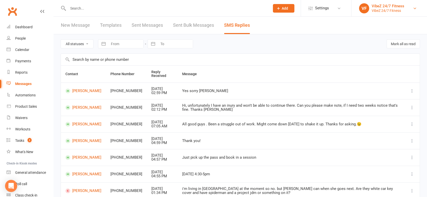
drag, startPoint x: 404, startPoint y: 7, endPoint x: 406, endPoint y: 10, distance: 3.4
click at [404, 8] on link "VF VibeZ 24/7 Fitness VibeZ 24/7 Fitness" at bounding box center [389, 8] width 60 height 10
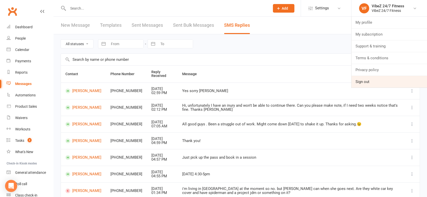
click at [356, 84] on link "Sign out" at bounding box center [390, 82] width 76 height 12
